Goal: Find specific page/section: Find specific page/section

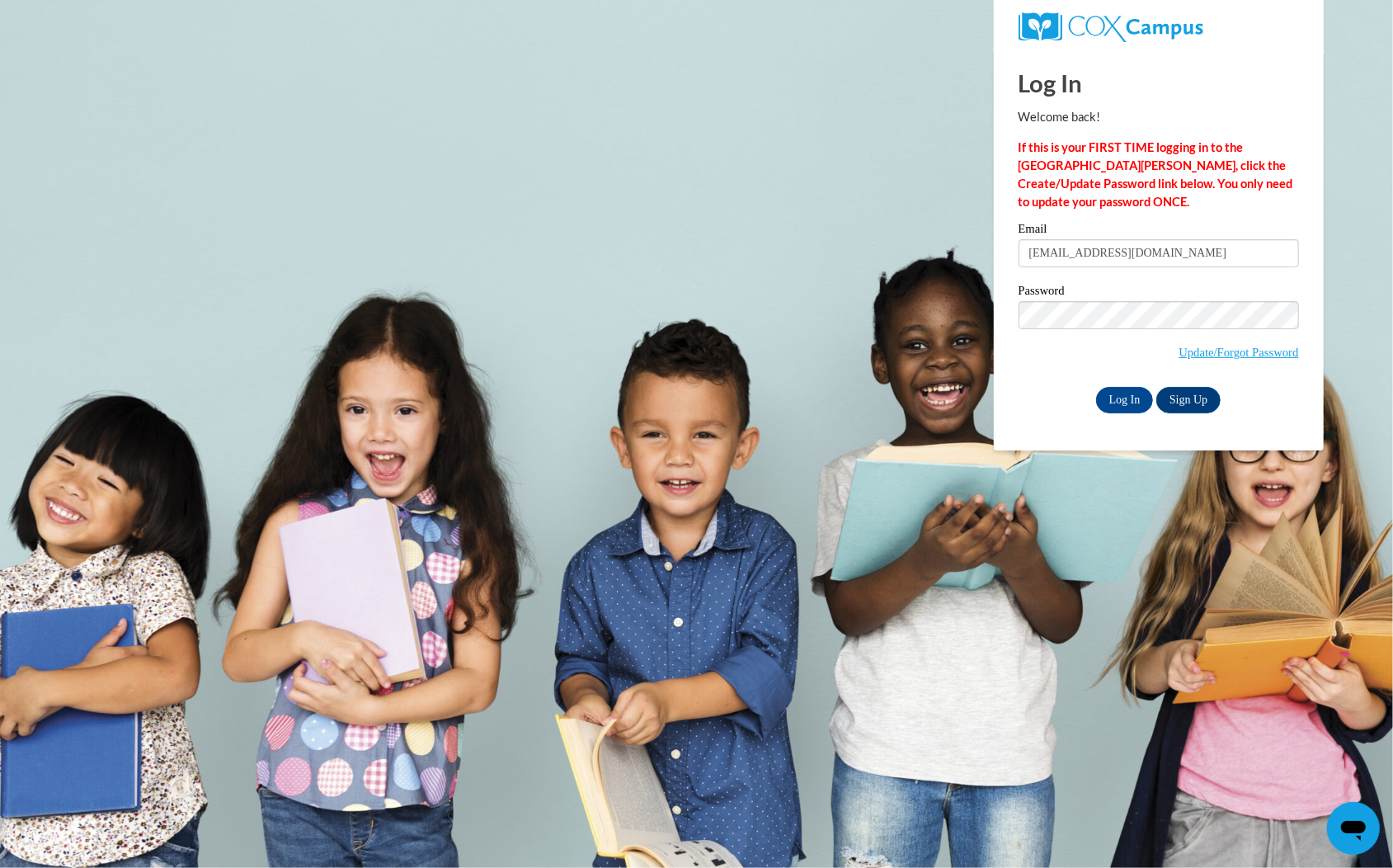
click at [1295, 337] on span "Update/Forgot Password" at bounding box center [1159, 335] width 281 height 68
click at [1123, 395] on input "Log In" at bounding box center [1125, 399] width 58 height 26
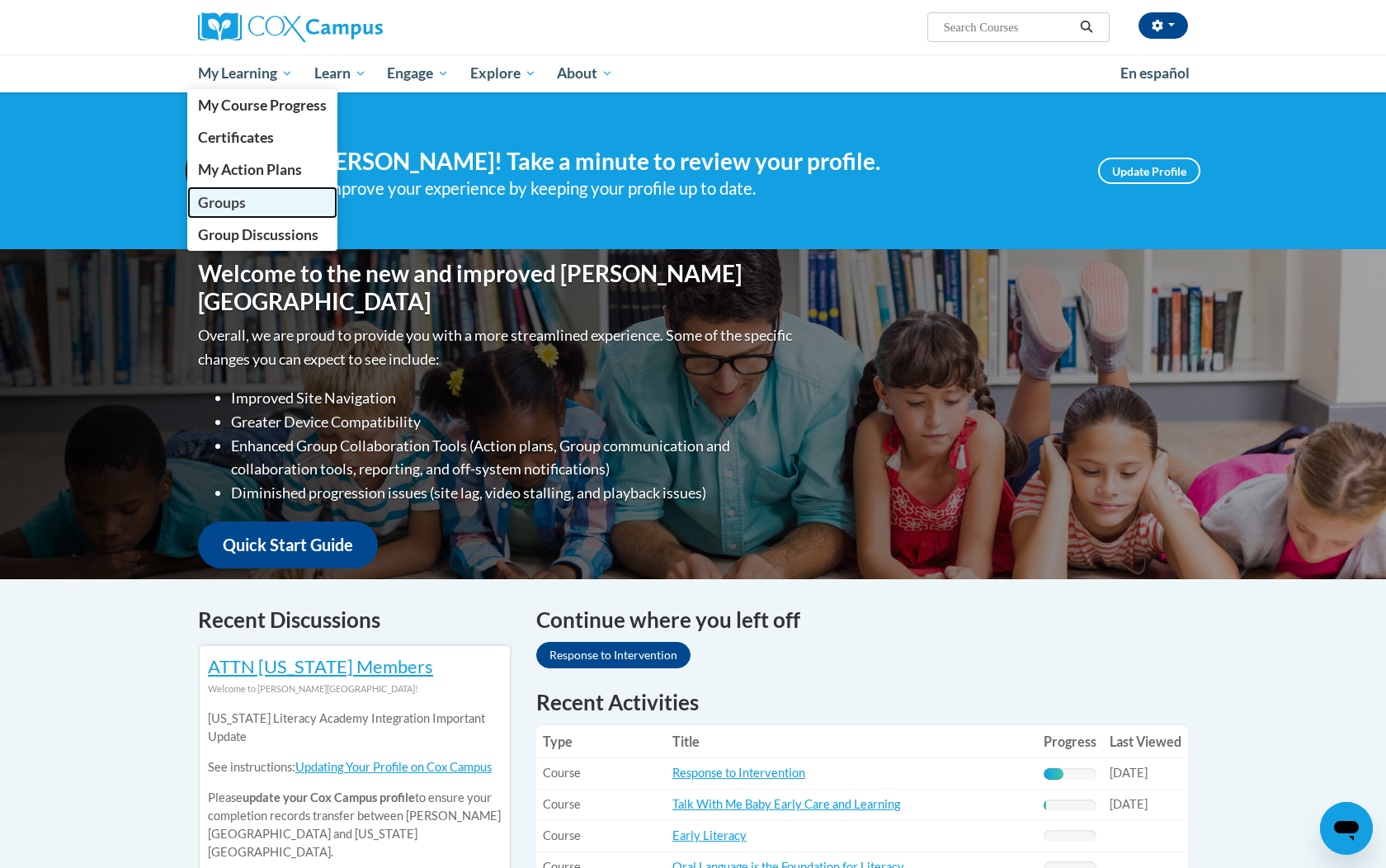
click at [222, 204] on span "Groups" at bounding box center [222, 203] width 48 height 17
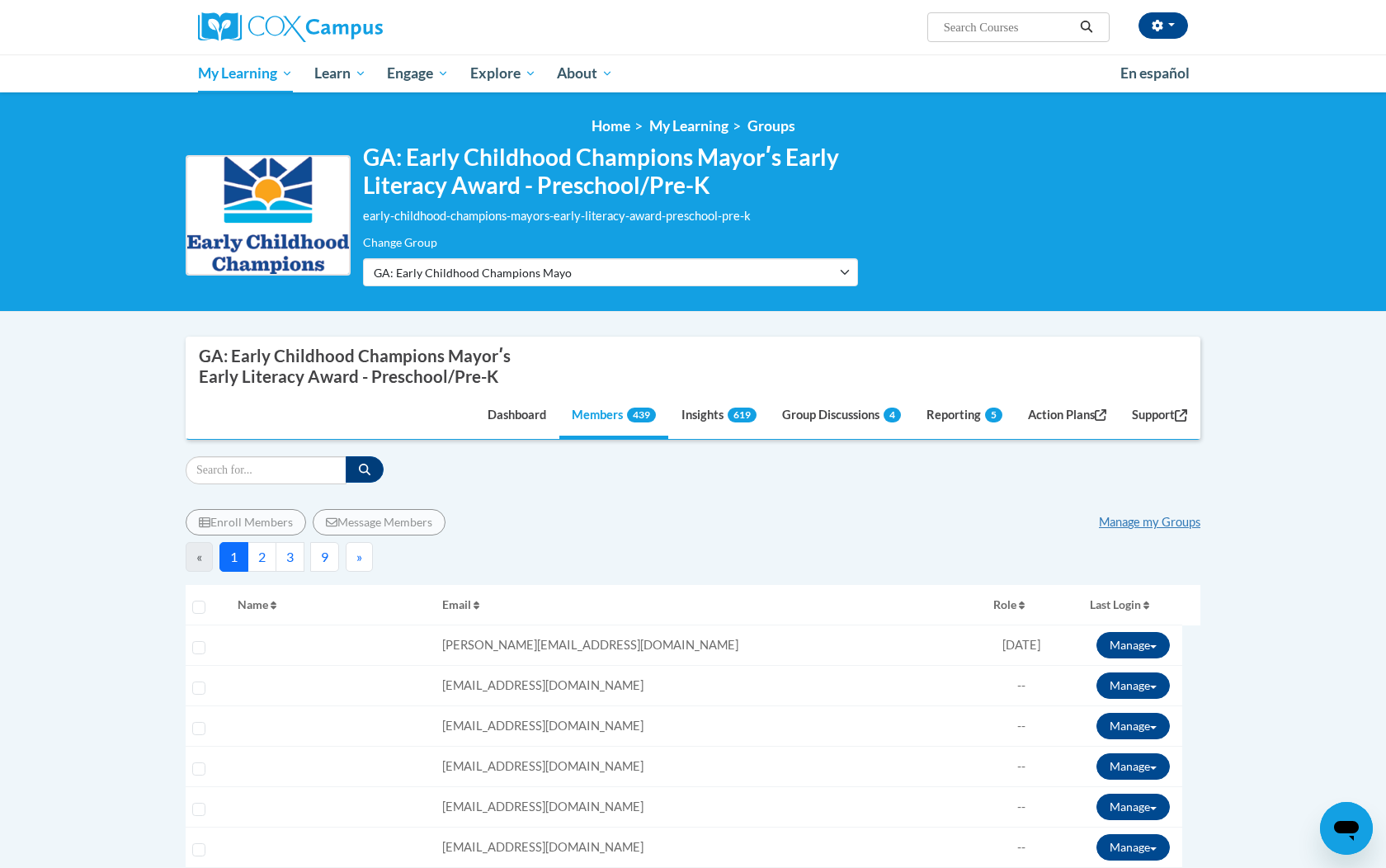
click at [873, 464] on div "Filter" at bounding box center [693, 470] width 1015 height 28
click at [285, 475] on input "Search" at bounding box center [265, 470] width 161 height 28
paste input "erika06harris@gmail.com"
type input "erika06harris@gmail.com"
click at [356, 474] on button "button" at bounding box center [364, 469] width 38 height 26
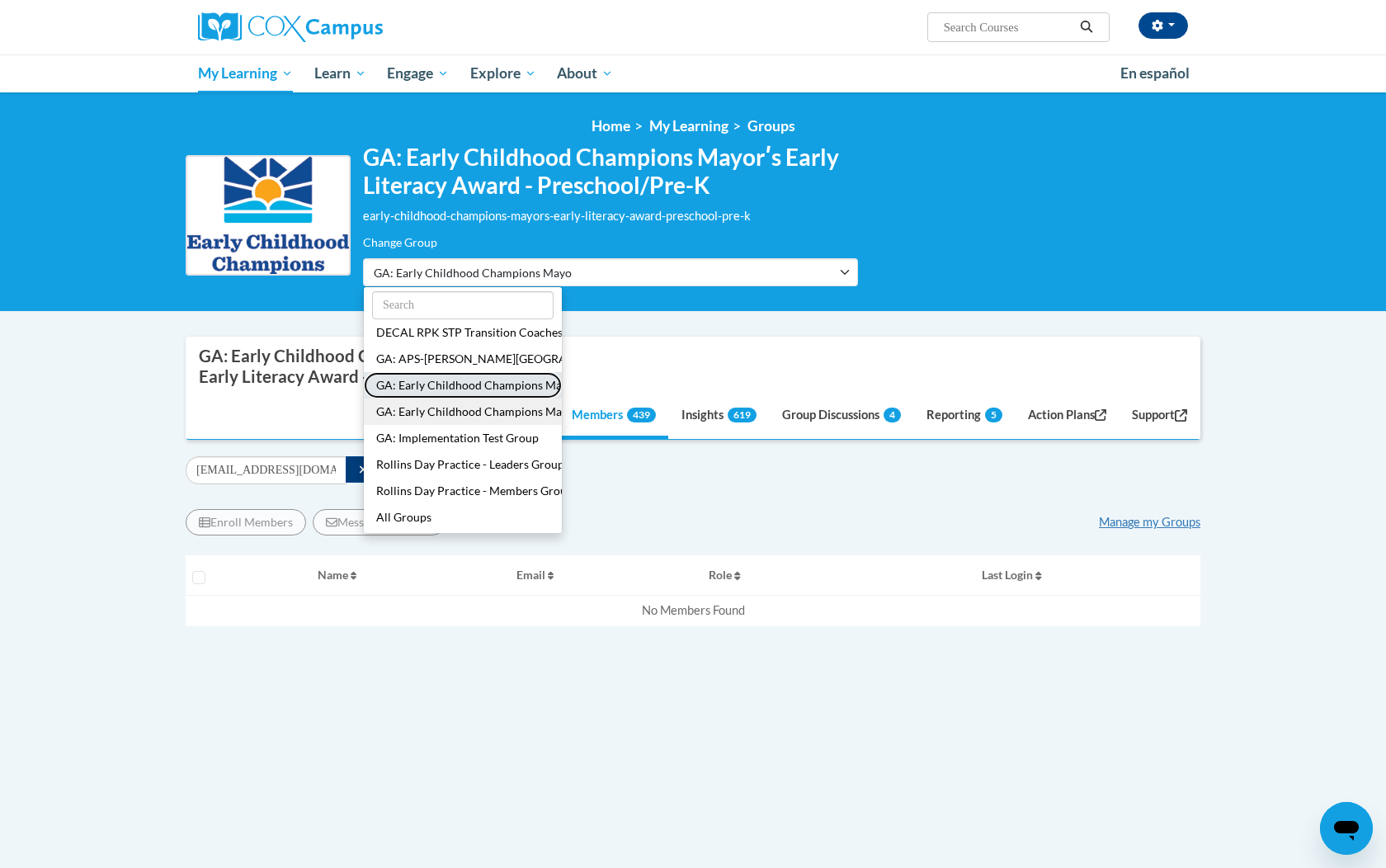
click at [472, 376] on button "GA: Early Childhood Champions Mayorʹs Early Literacy Award - Infant/Toddler" at bounding box center [462, 385] width 198 height 26
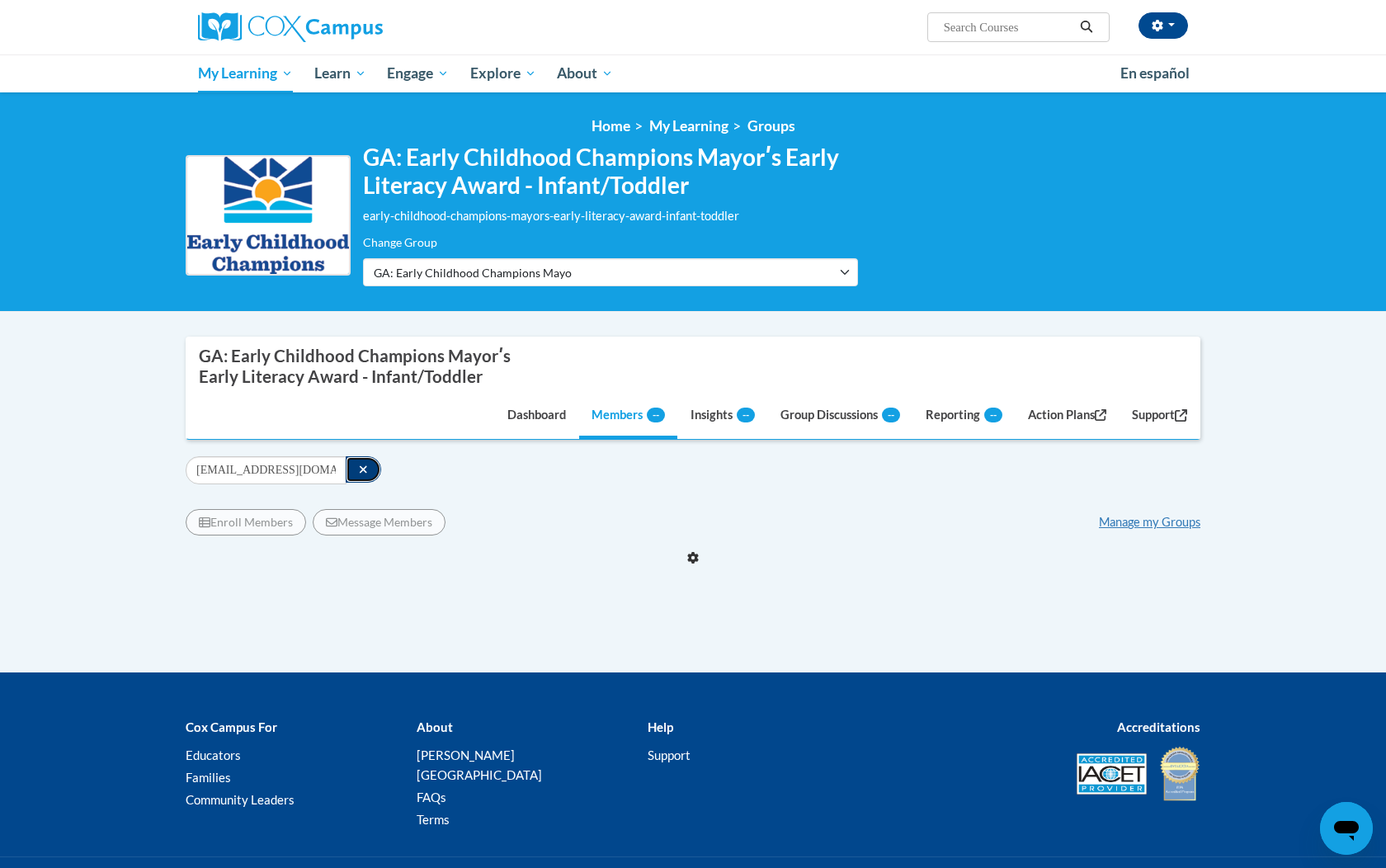
click at [353, 475] on button "button" at bounding box center [363, 469] width 36 height 26
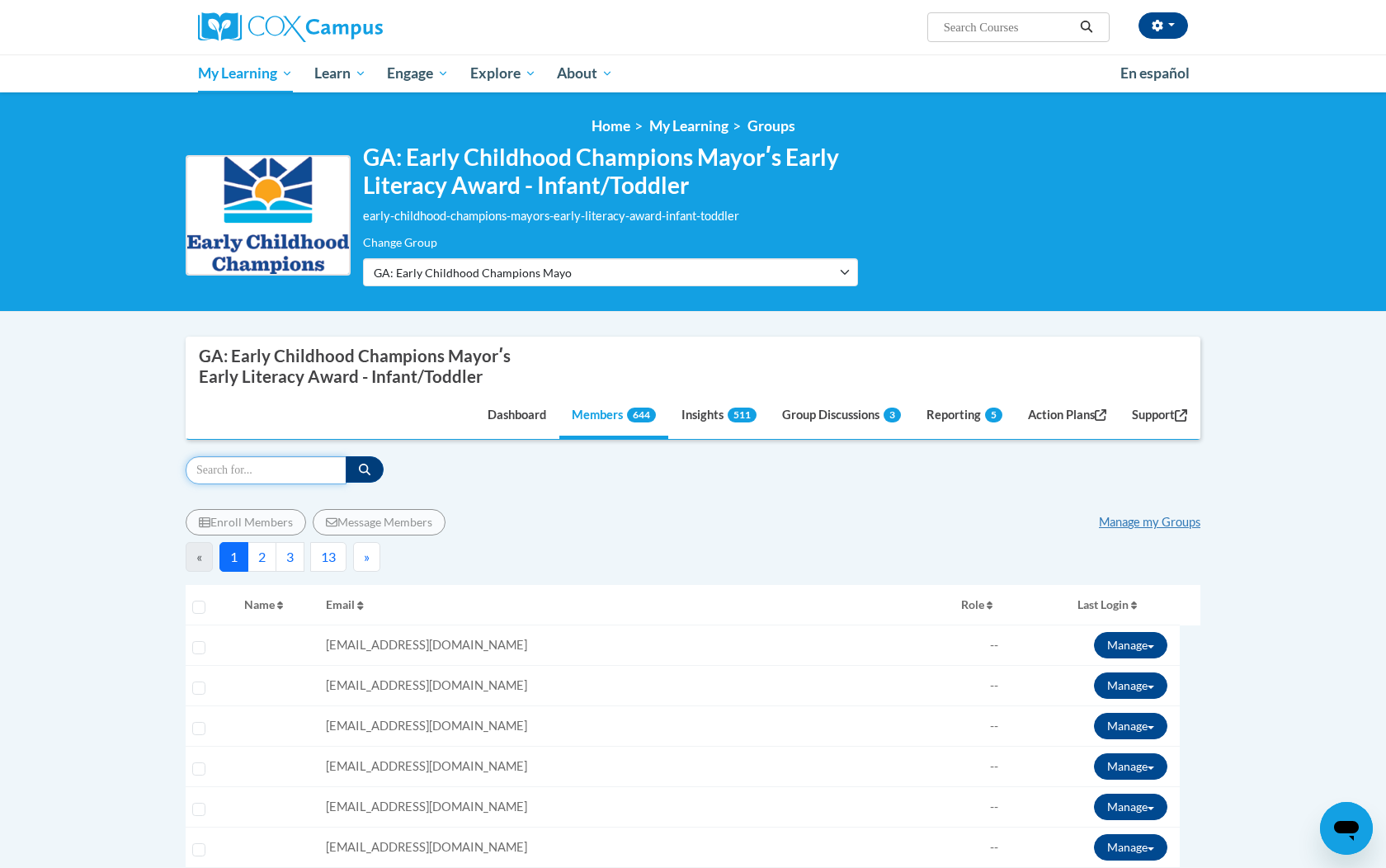
click at [299, 474] on input "Search" at bounding box center [265, 470] width 161 height 28
paste input "erika06harris@gmail.com"
type input "erika06harris@gmail.com"
click at [371, 472] on button "button" at bounding box center [364, 469] width 38 height 26
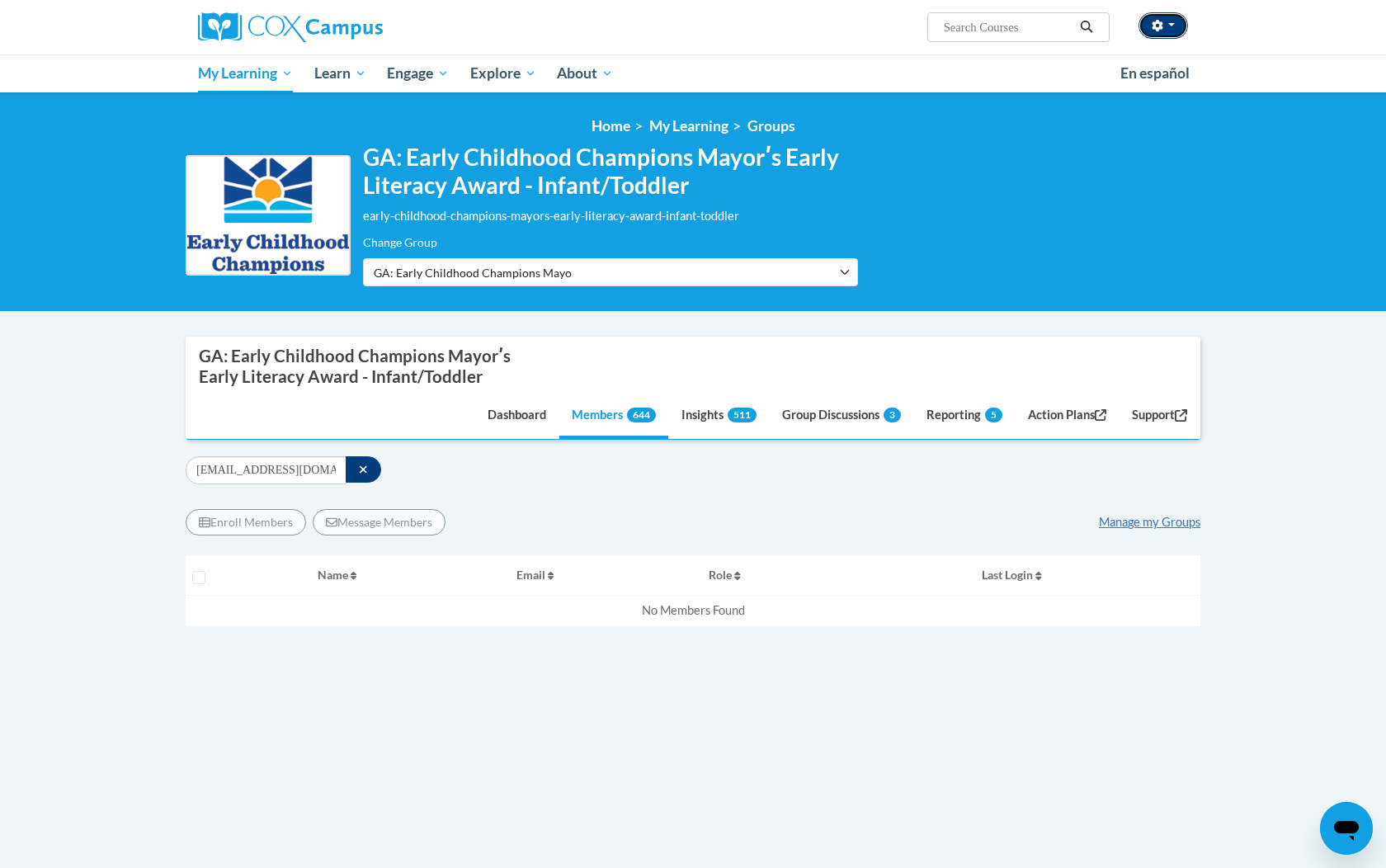
click at [1162, 30] on icon "button" at bounding box center [1157, 26] width 12 height 12
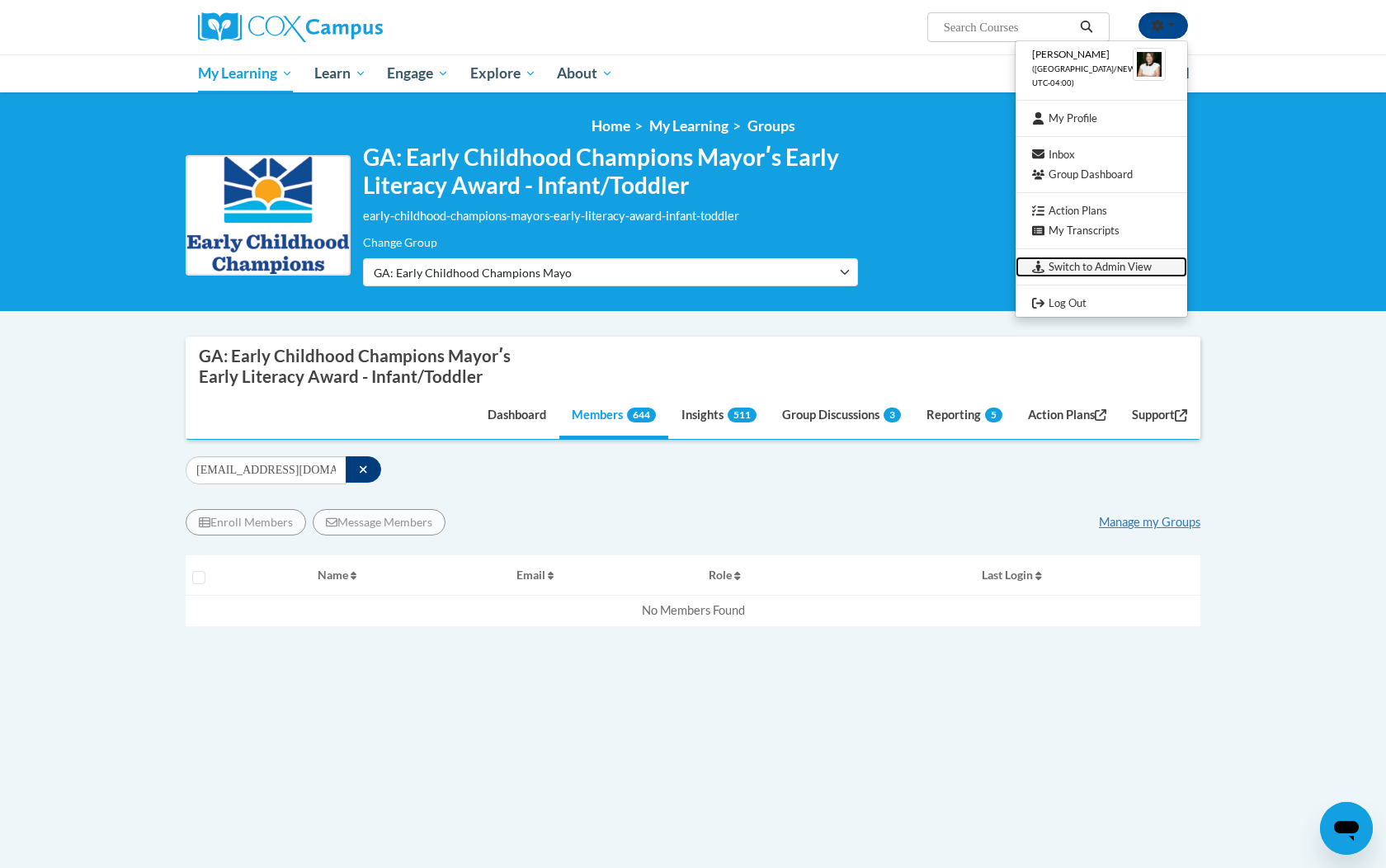
click at [1076, 265] on link "Switch to Admin View" at bounding box center [1101, 266] width 172 height 20
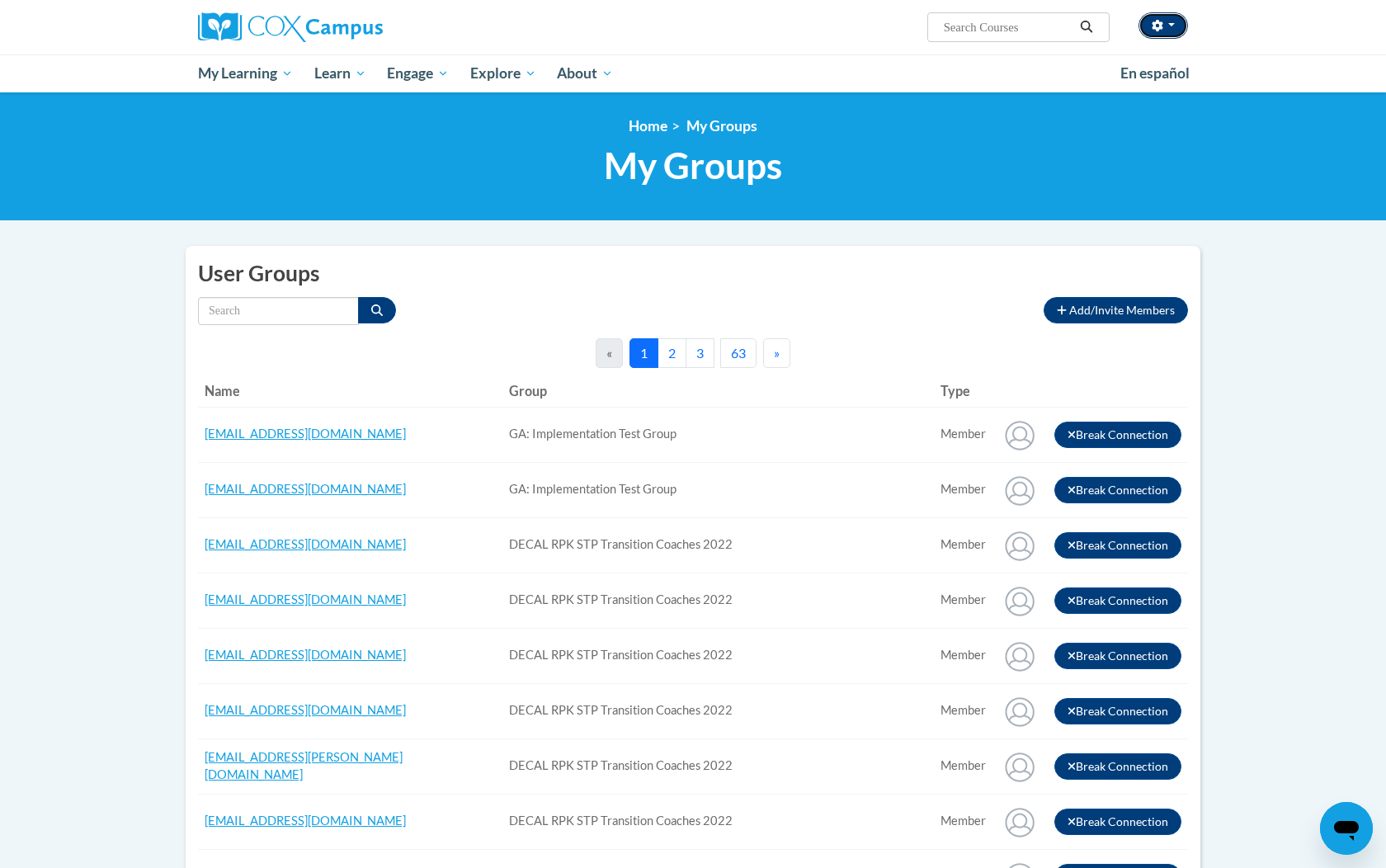
click at [1155, 26] on icon "button" at bounding box center [1156, 26] width 11 height 12
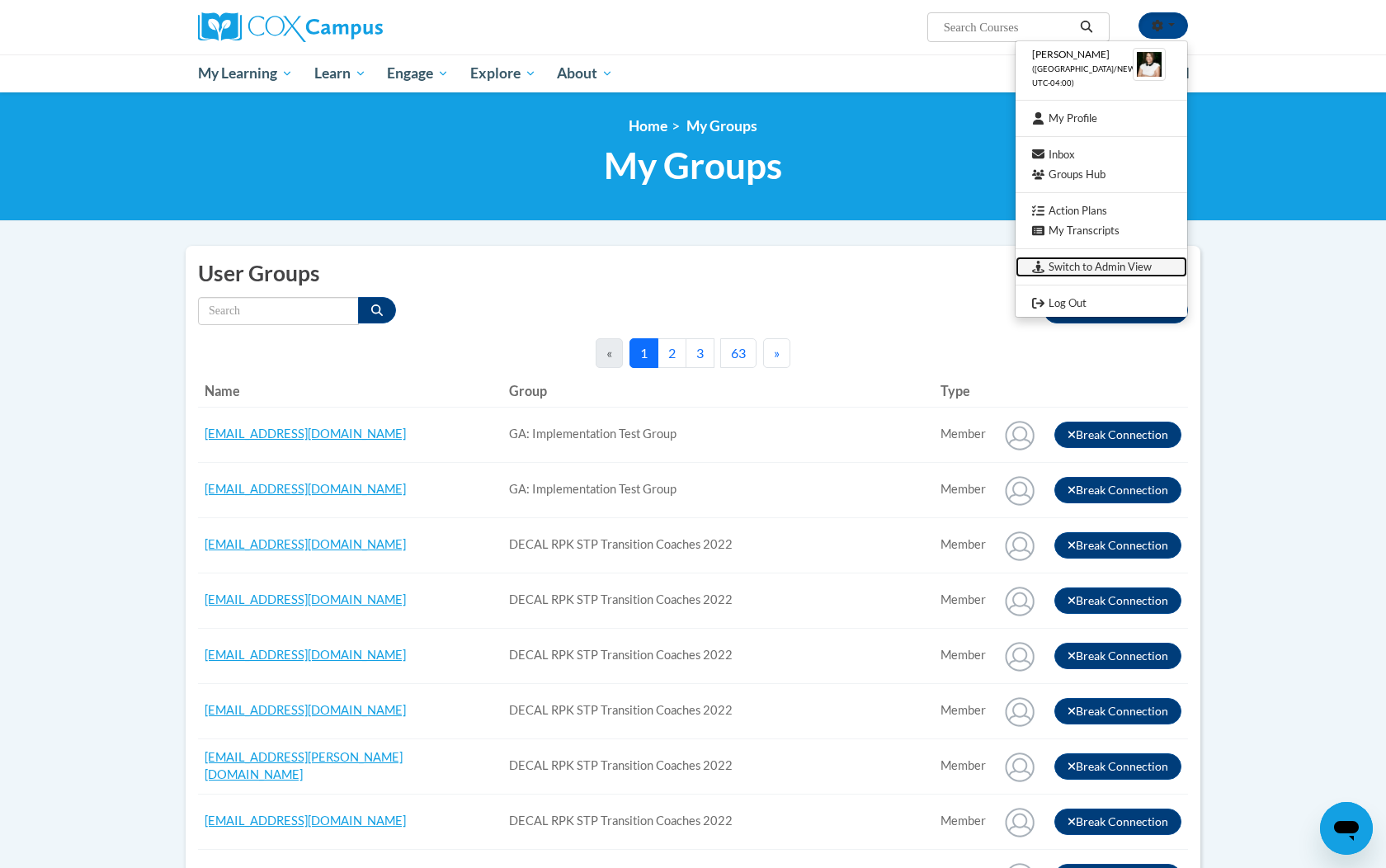
click at [1094, 269] on link "Switch to Admin View" at bounding box center [1101, 266] width 172 height 20
